Goal: Find specific page/section: Find specific page/section

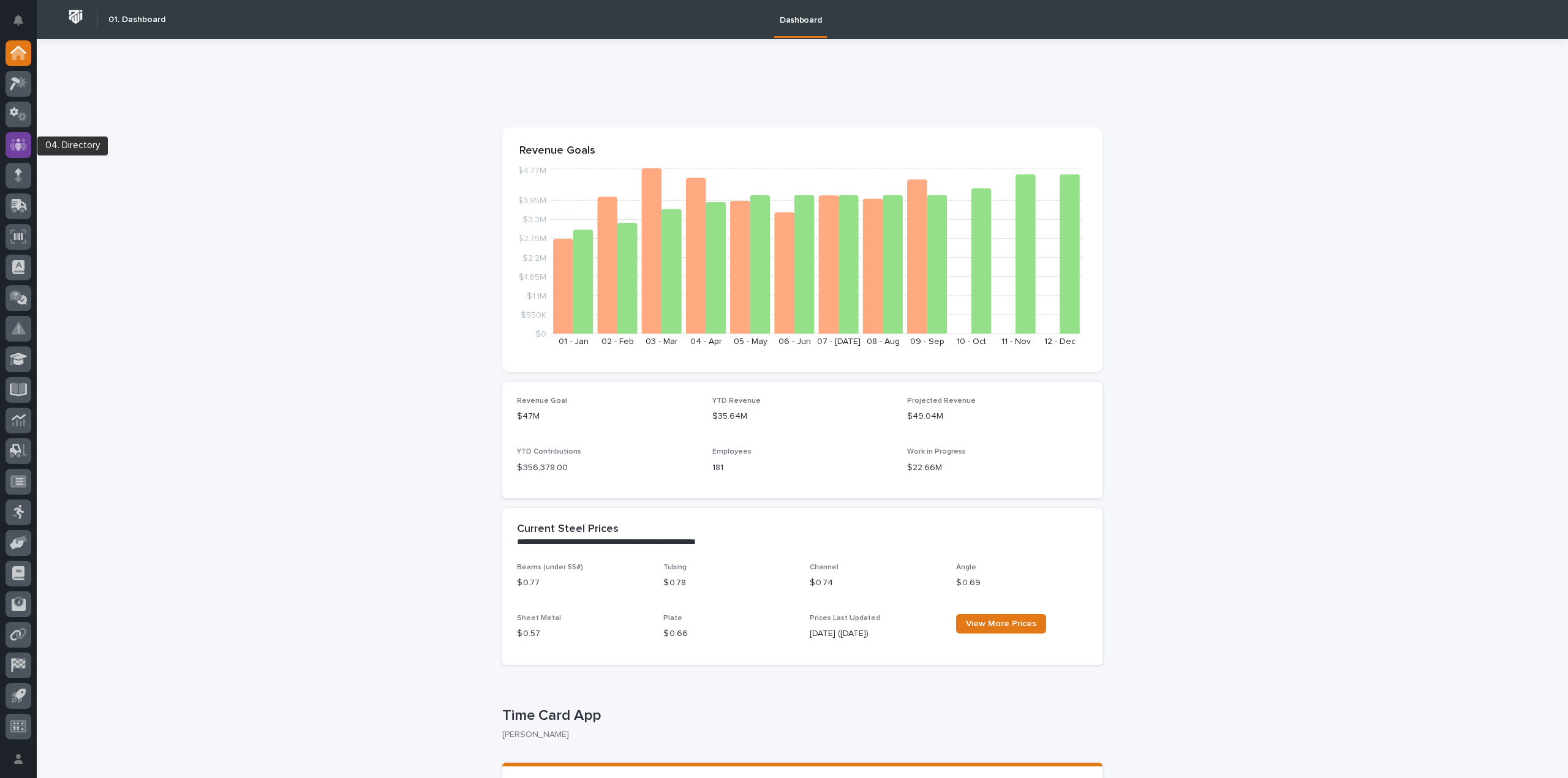
click at [19, 139] on icon at bounding box center [19, 144] width 8 height 12
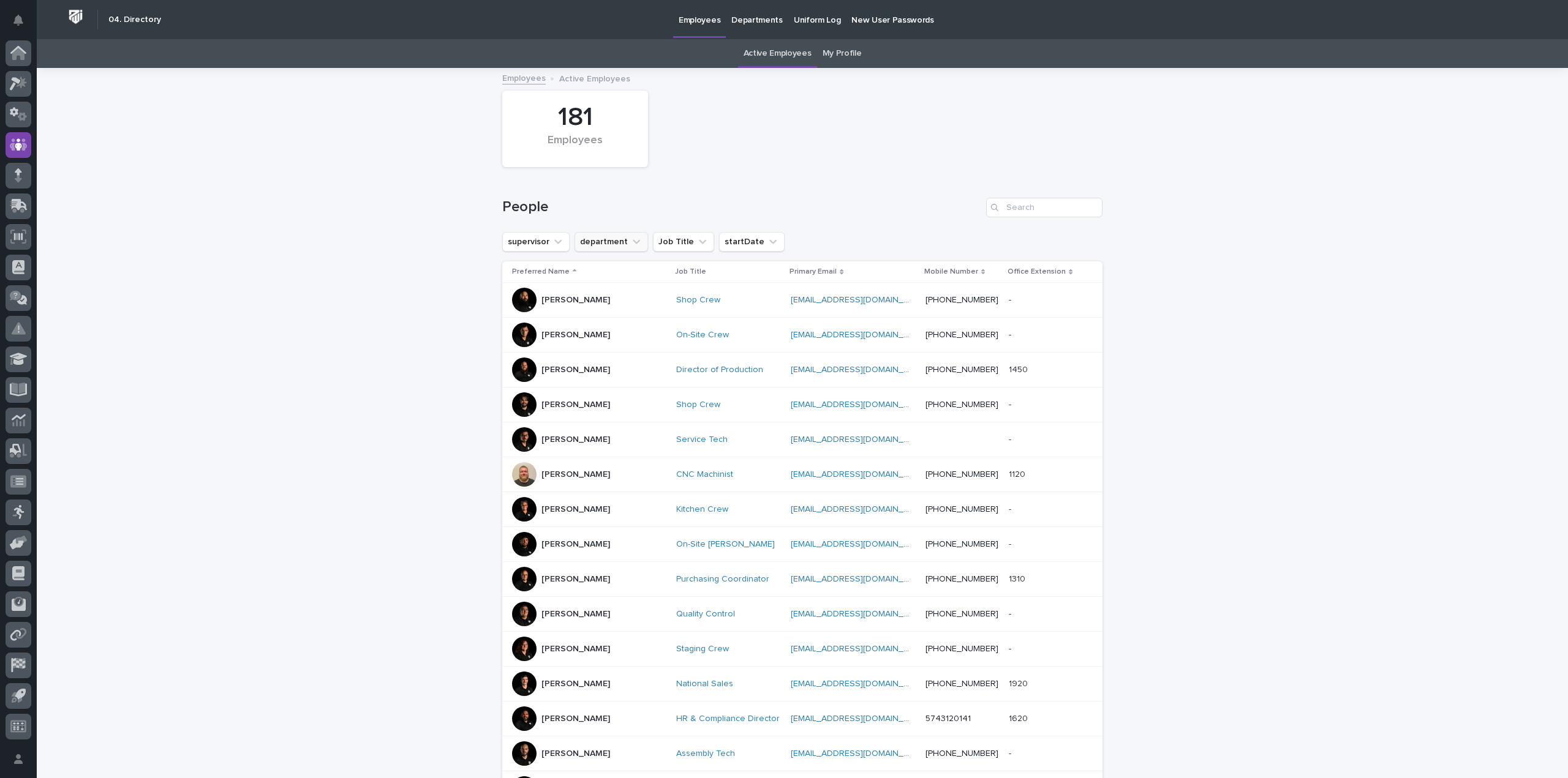
click at [616, 242] on button "department" at bounding box center [611, 241] width 73 height 19
click at [643, 388] on p "Purchasing, Shipping, & Receiving" at bounding box center [652, 389] width 133 height 8
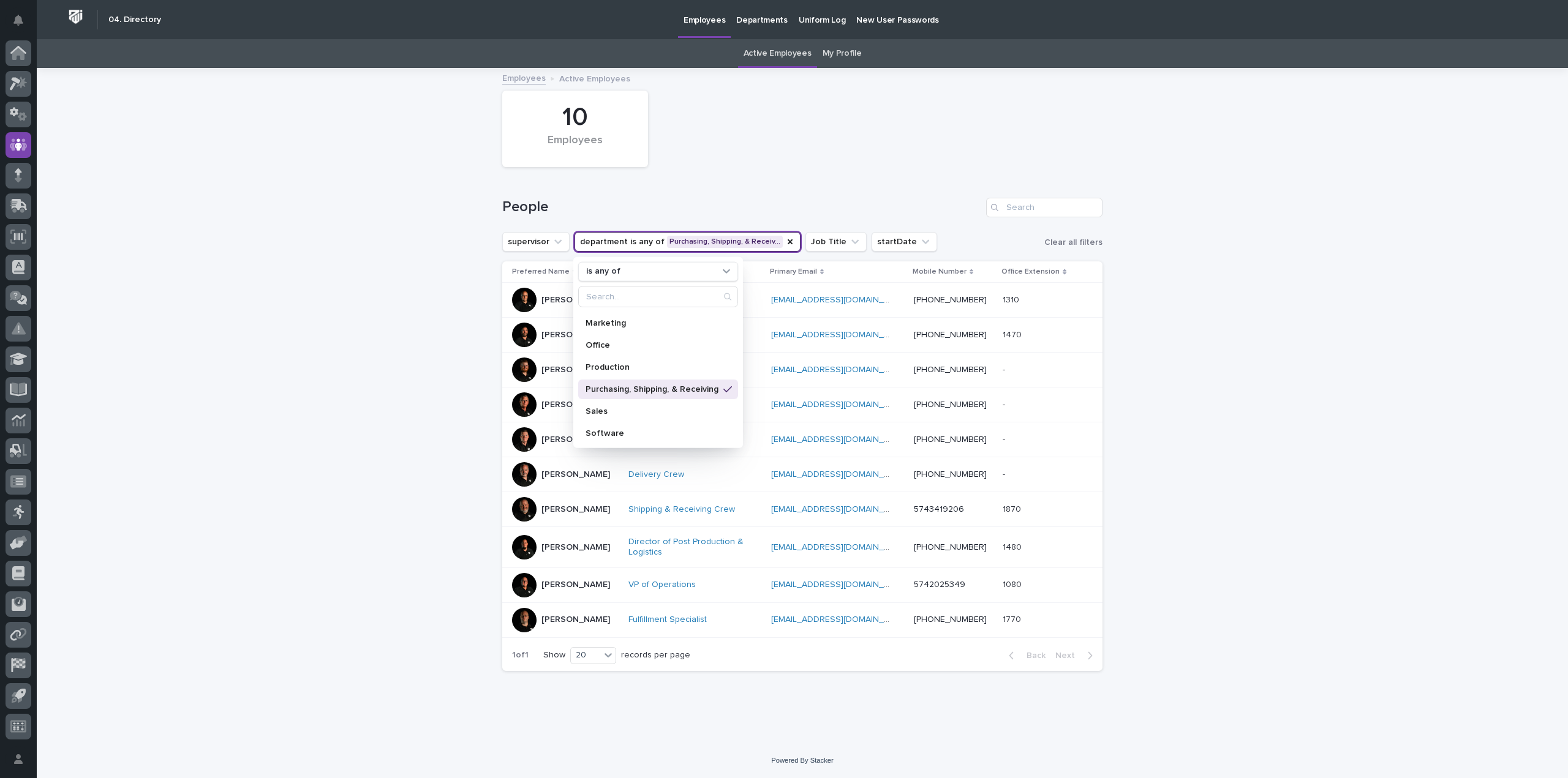
click at [366, 489] on div "Loading... Saving… Loading... Saving… 10 Employees People supervisor department…" at bounding box center [802, 406] width 1531 height 674
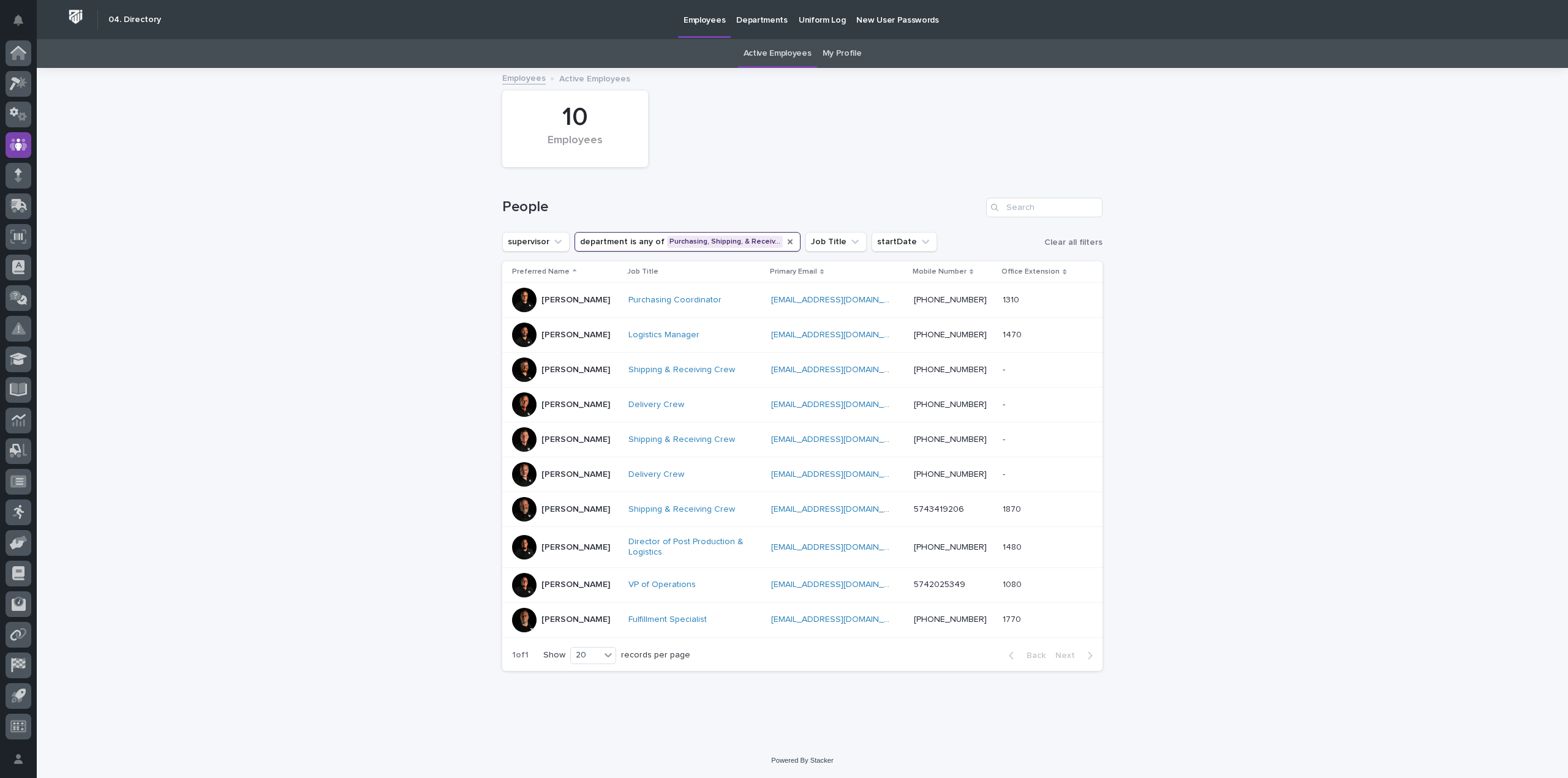
click at [787, 240] on icon "department" at bounding box center [790, 241] width 5 height 5
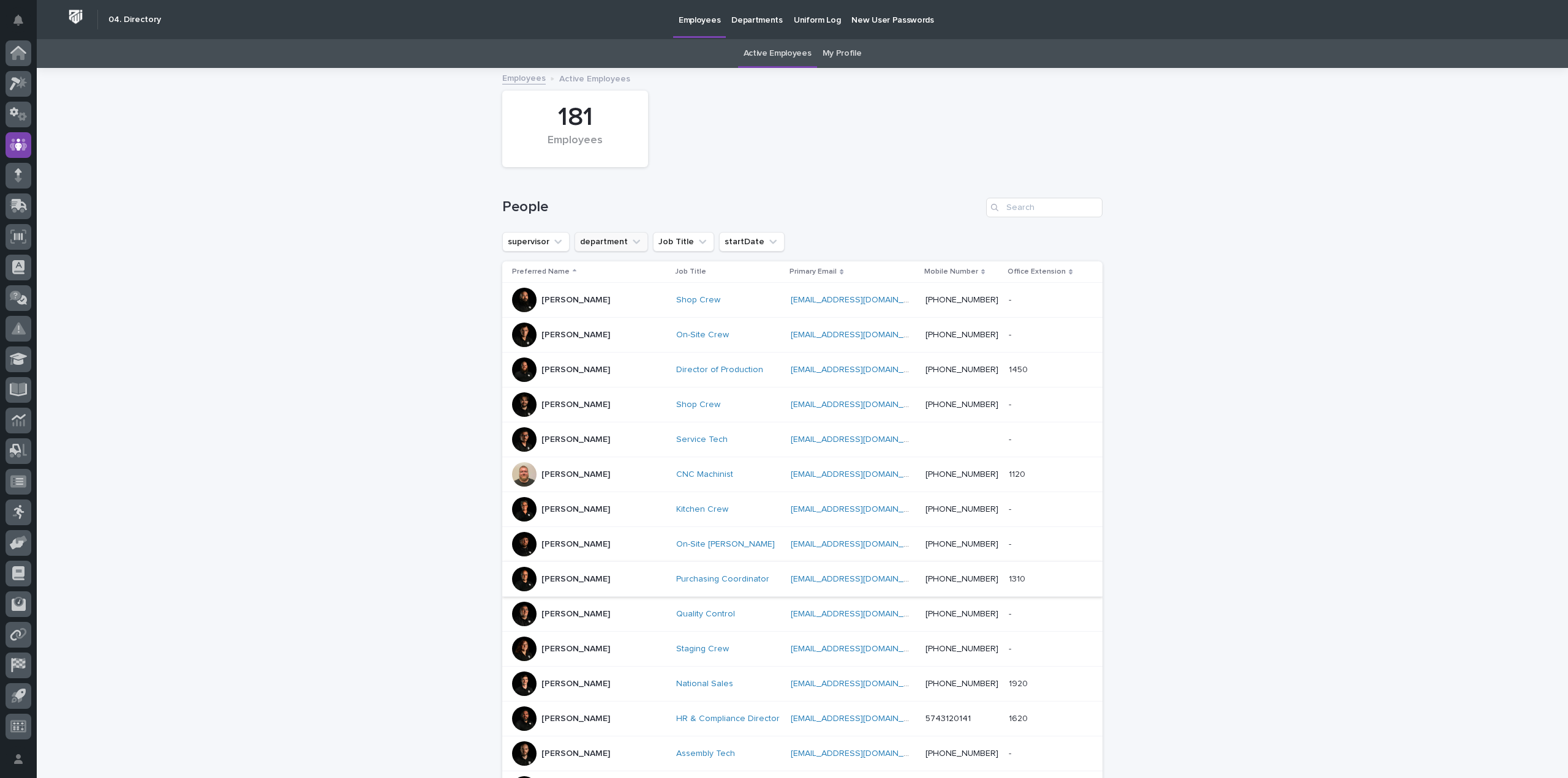
click at [619, 239] on button "department" at bounding box center [611, 241] width 73 height 19
click at [632, 336] on div "Customer Support" at bounding box center [658, 342] width 160 height 19
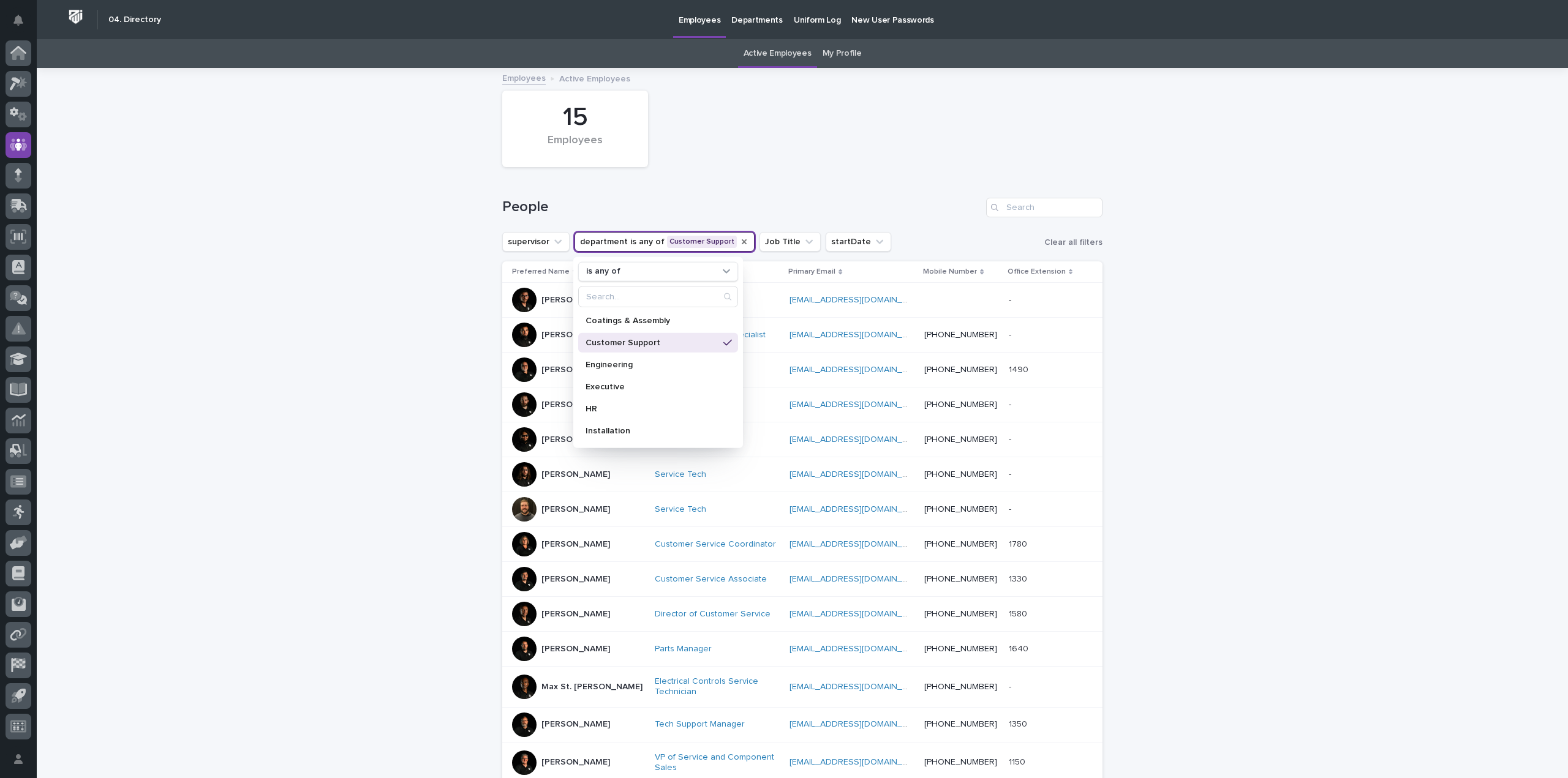
click at [398, 409] on div "Loading... Saving… Loading... Saving… 15 Employees People supervisor department…" at bounding box center [802, 496] width 1531 height 854
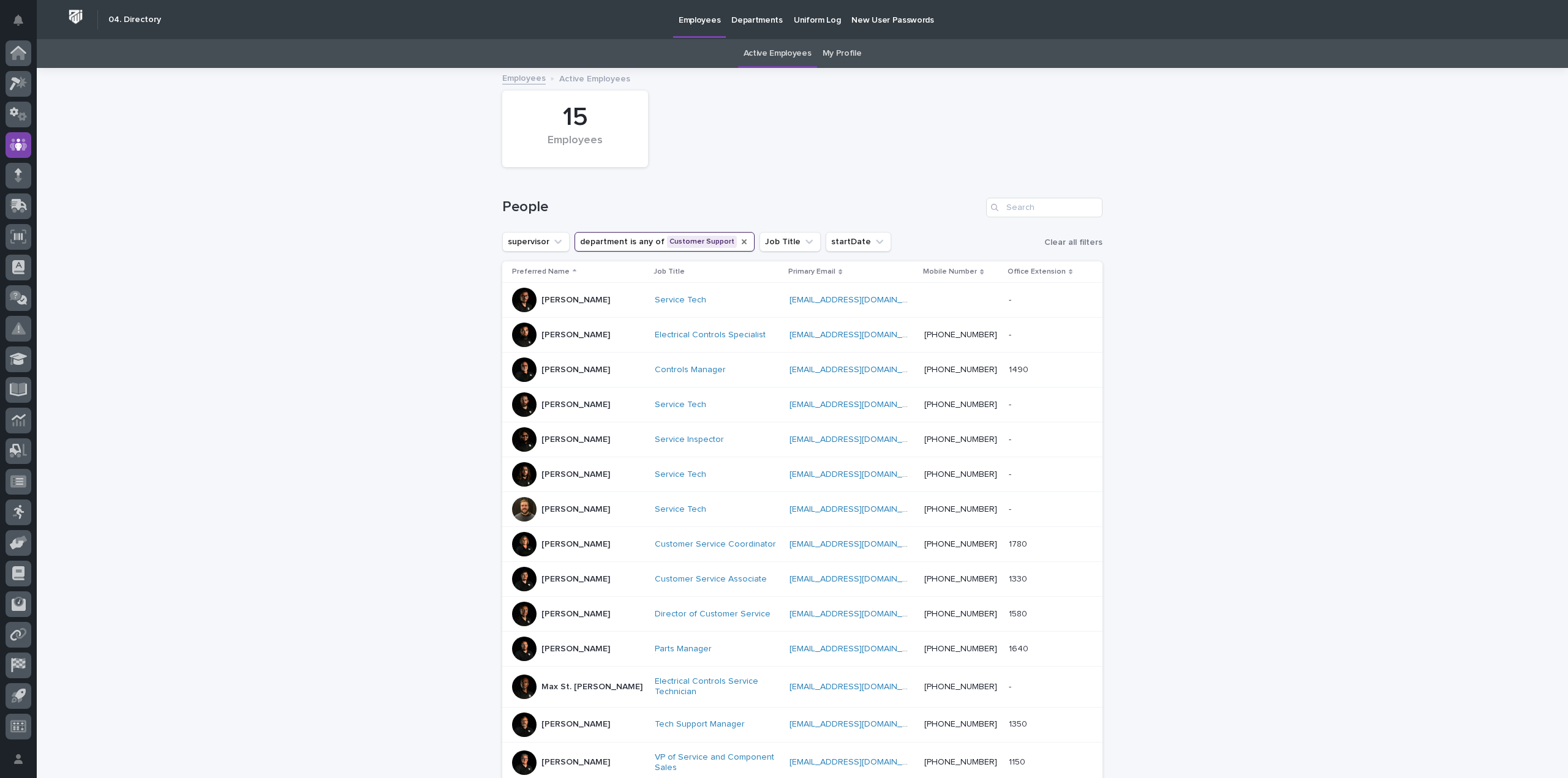
click at [590, 295] on div "[PERSON_NAME]" at bounding box center [578, 300] width 133 height 25
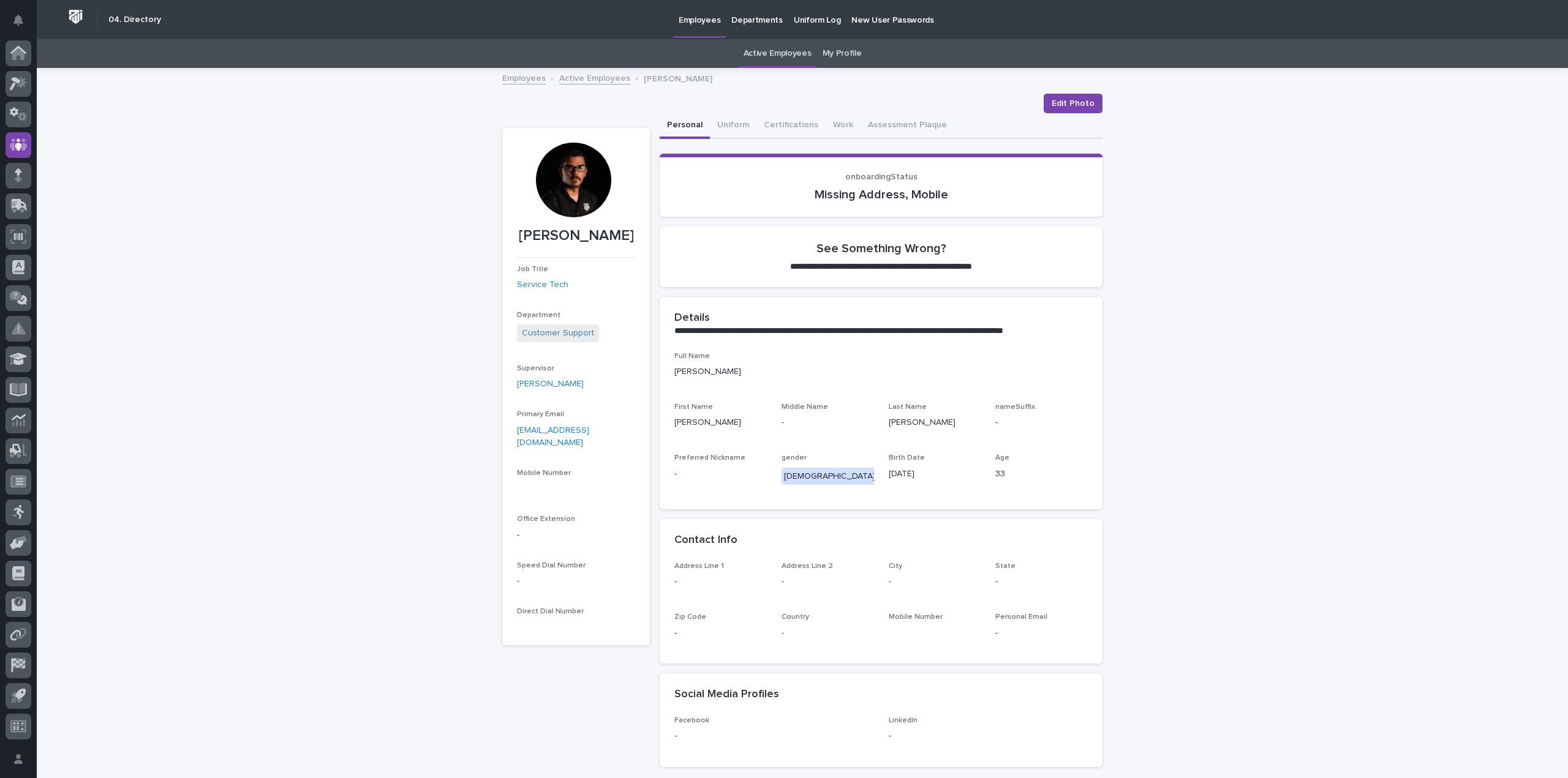
click at [588, 83] on link "Active Employees" at bounding box center [595, 77] width 71 height 14
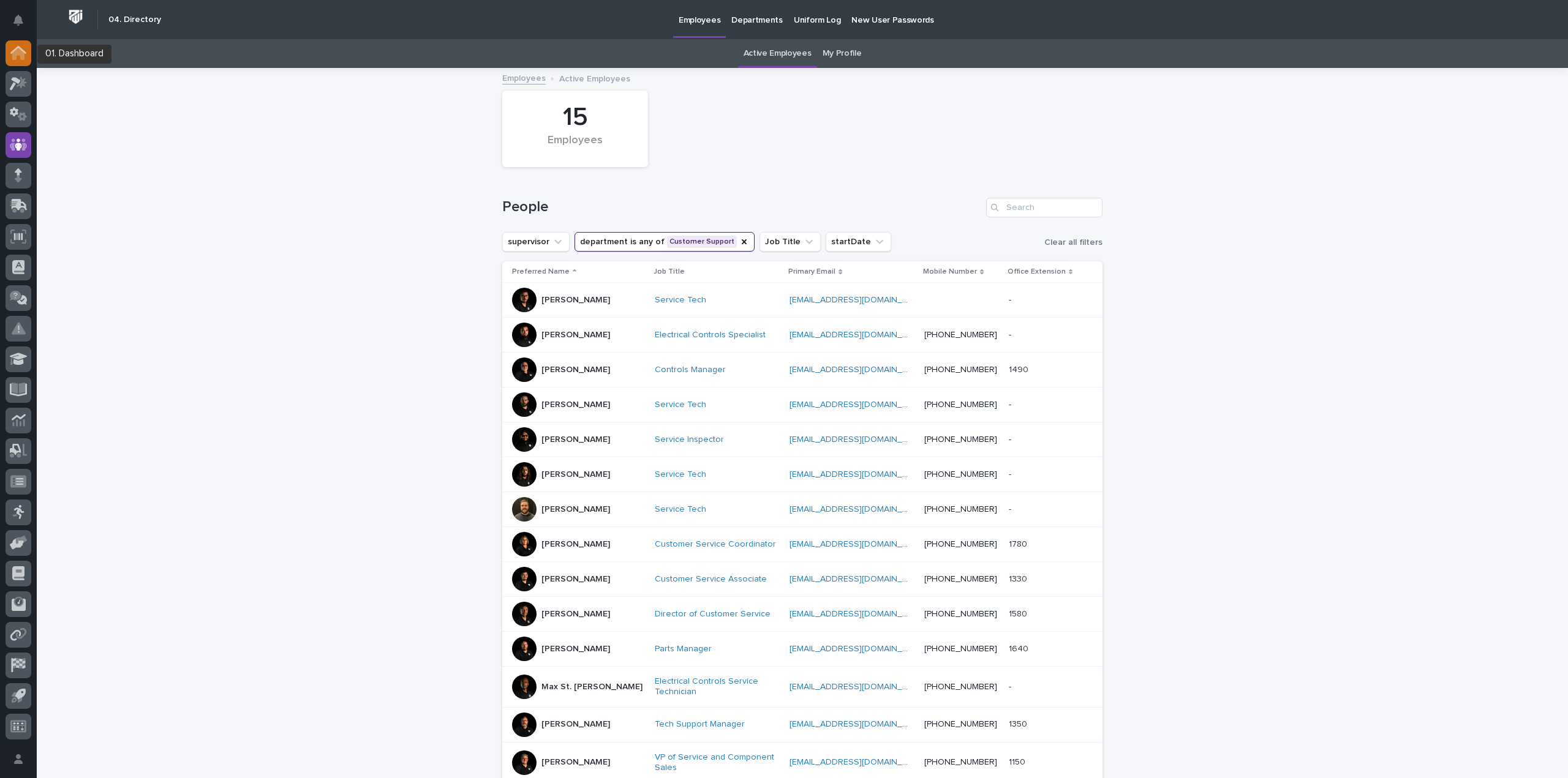
click at [19, 51] on icon at bounding box center [19, 54] width 12 height 12
